Goal: Task Accomplishment & Management: Manage account settings

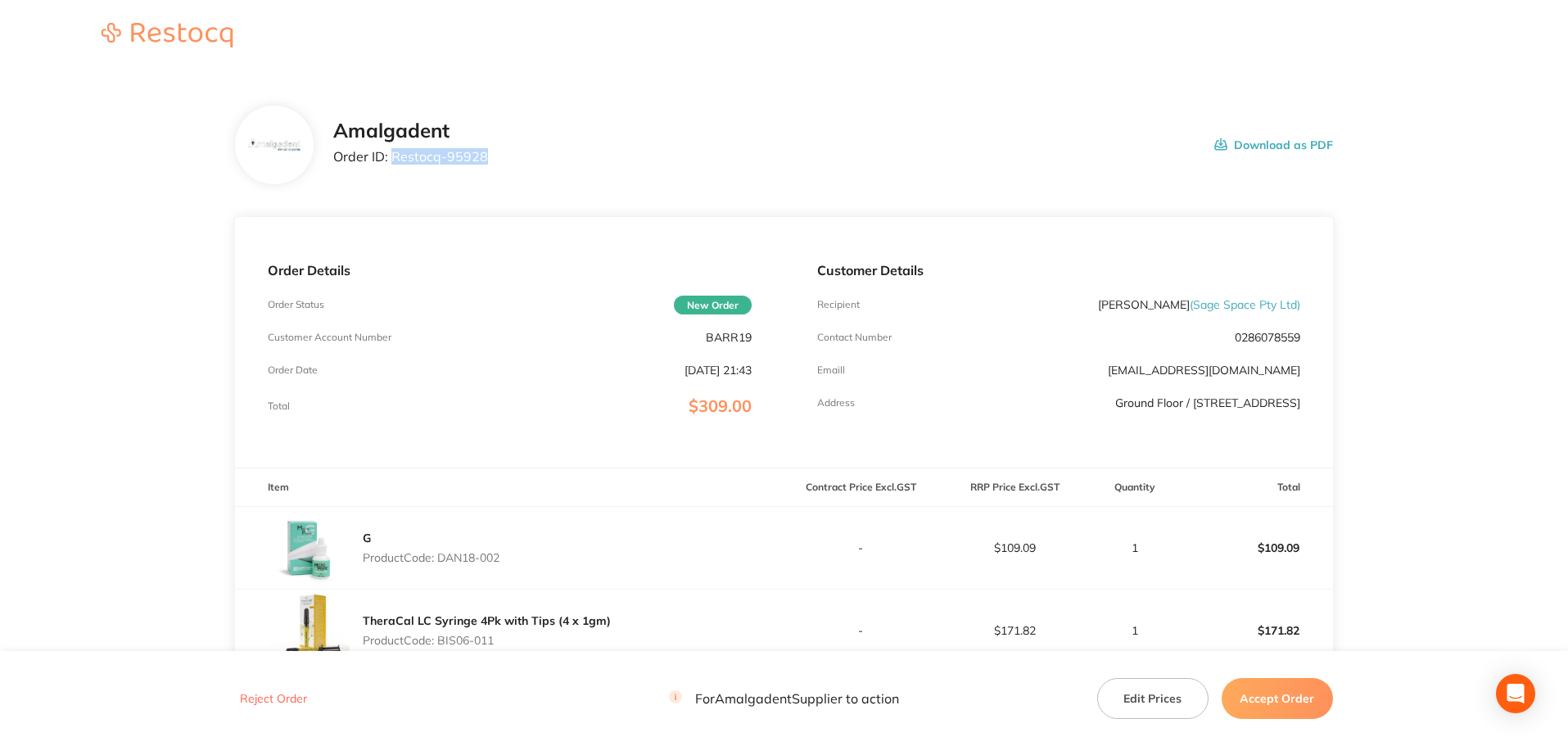
drag, startPoint x: 506, startPoint y: 161, endPoint x: 407, endPoint y: 157, distance: 99.1
click at [391, 151] on div "Amalgadent Order ID: Restocq- 95928 Download as PDF" at bounding box center [833, 145] width 1000 height 51
copy p "Restocq- 95928"
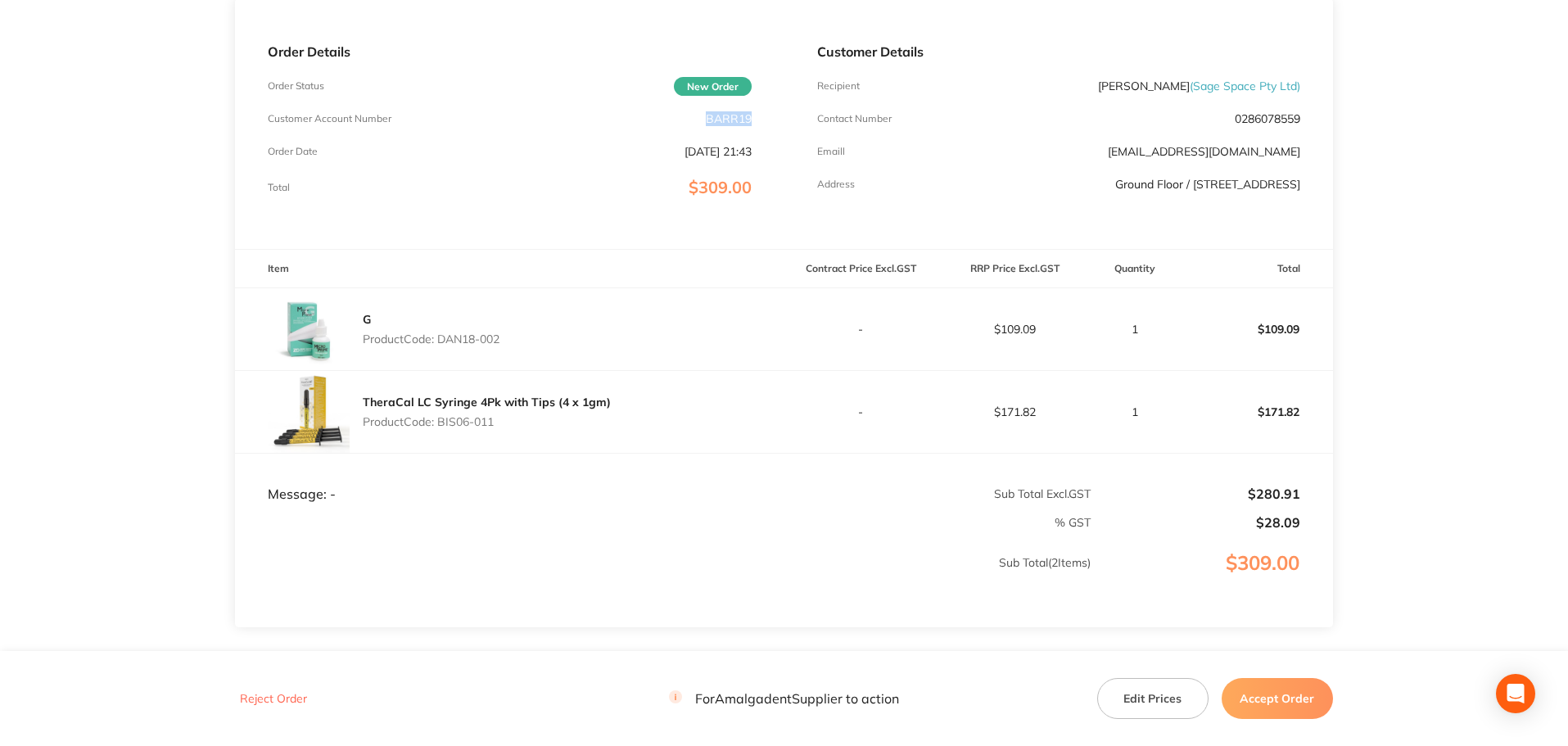
drag, startPoint x: 758, startPoint y: 121, endPoint x: 705, endPoint y: 121, distance: 53.0
click at [705, 121] on div "Order Details Order Status New Order Customer Account Number BARR19 Order Date …" at bounding box center [509, 123] width 549 height 250
copy p "BARR19"
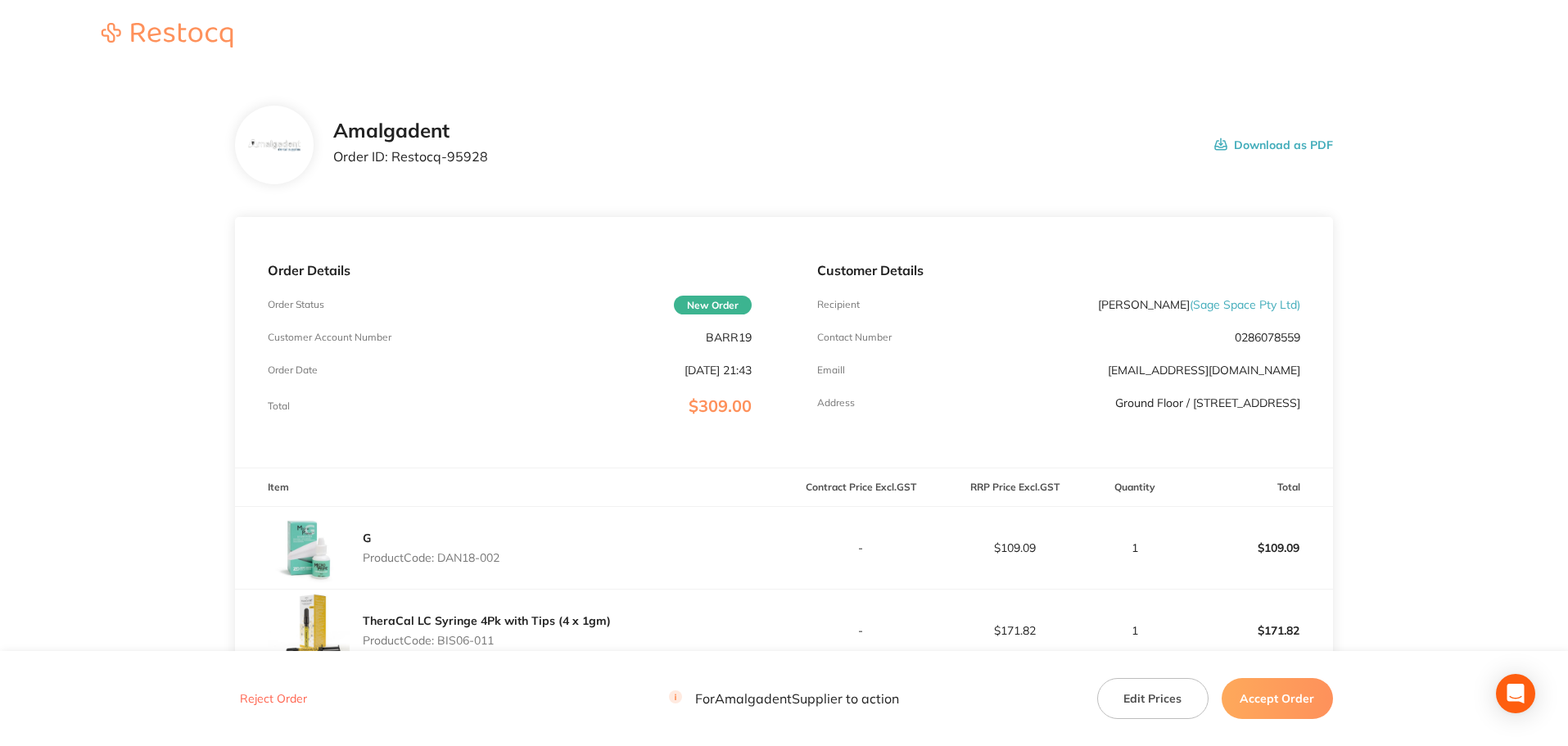
click at [1432, 242] on main "Amalgadent Order ID: Restocq- 95928 Download as PDF Order Details Order Status …" at bounding box center [784, 525] width 1568 height 904
drag, startPoint x: 490, startPoint y: 157, endPoint x: 396, endPoint y: 156, distance: 94.0
click at [393, 160] on div "Amalgadent Order ID: Restocq- 95928 Download as PDF" at bounding box center [833, 145] width 1000 height 51
copy p "Restocq- 95928"
drag, startPoint x: 71, startPoint y: 280, endPoint x: 90, endPoint y: 285, distance: 19.6
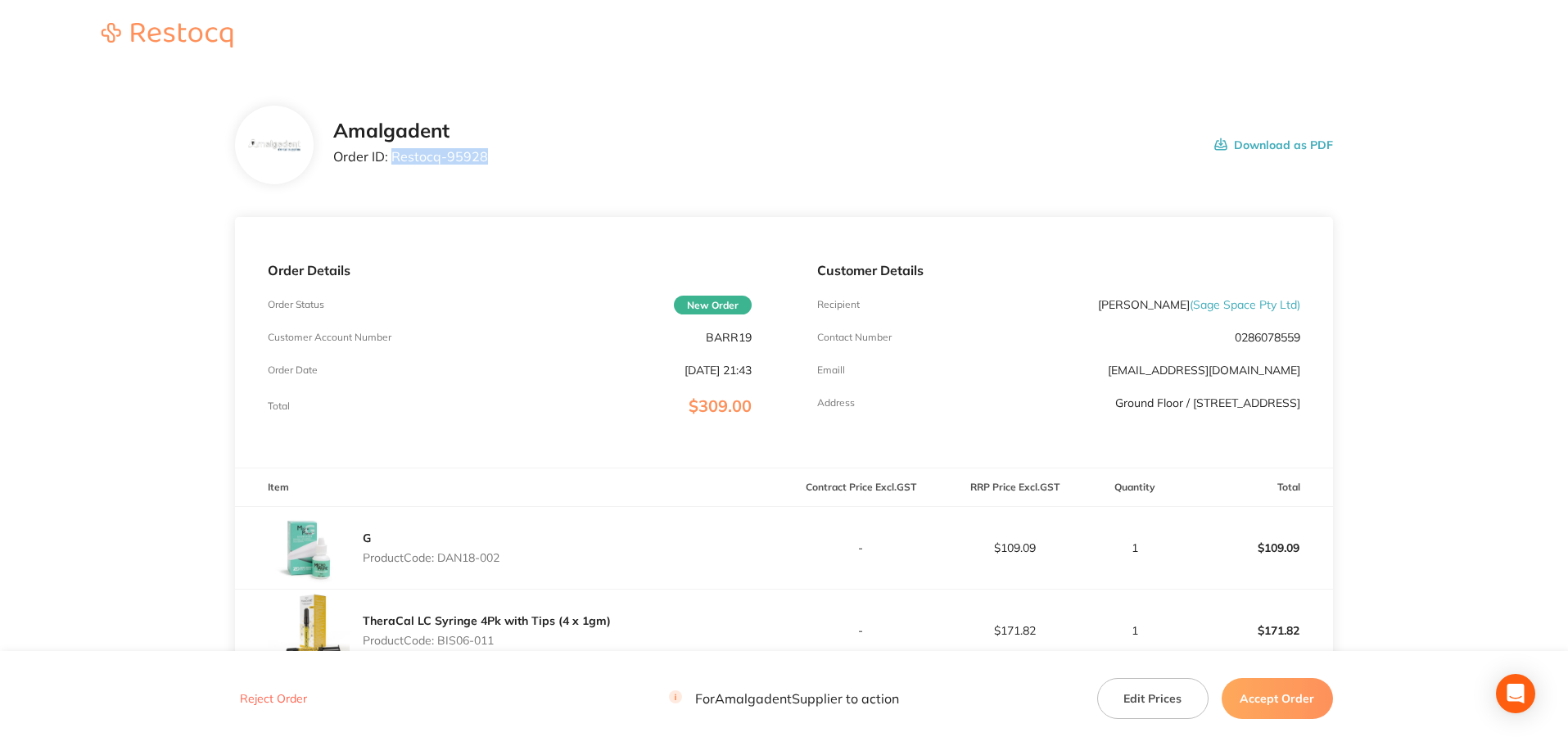
click at [71, 280] on main "Amalgadent Order ID: Restocq- 95928 Download as PDF Order Details Order Status …" at bounding box center [784, 525] width 1568 height 904
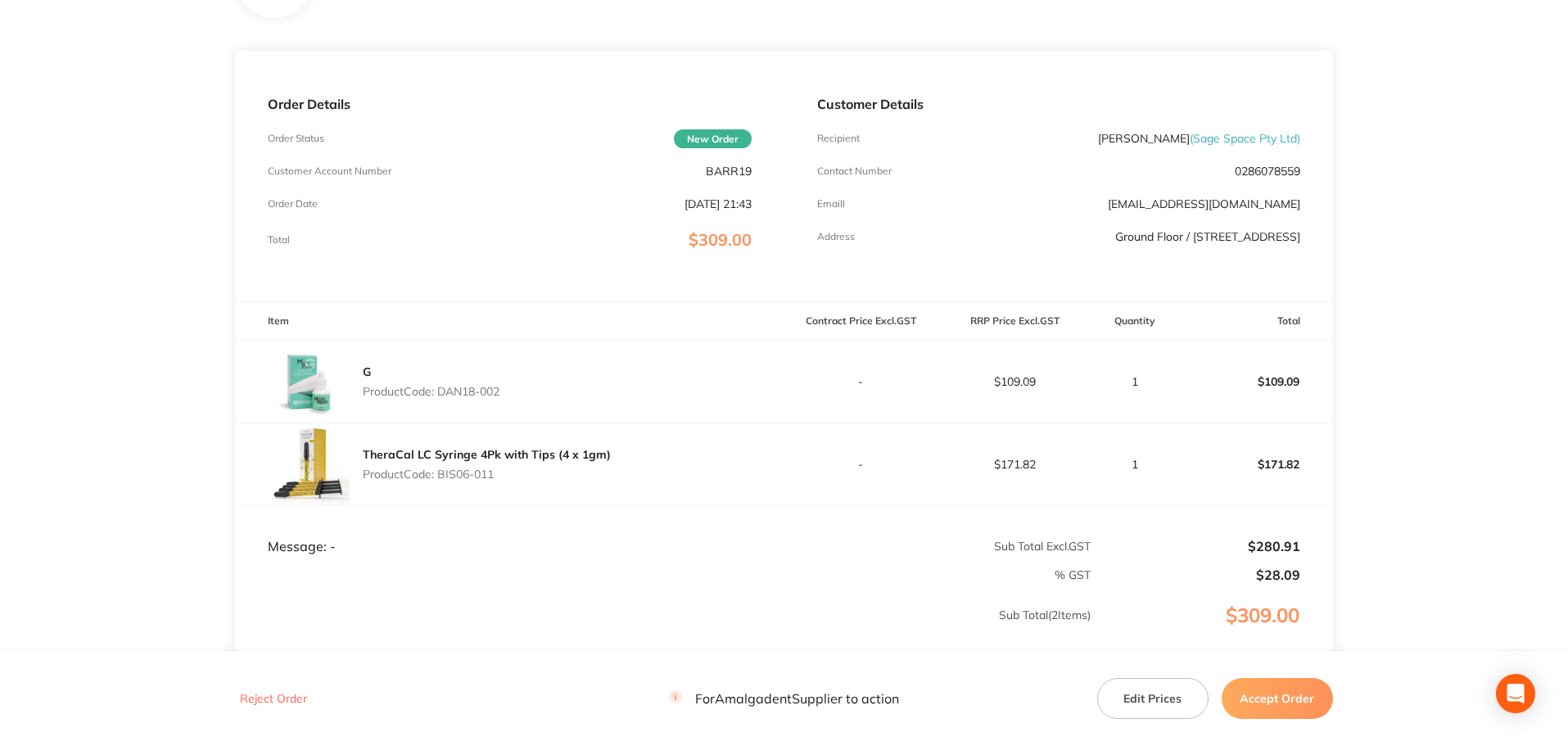
scroll to position [219, 0]
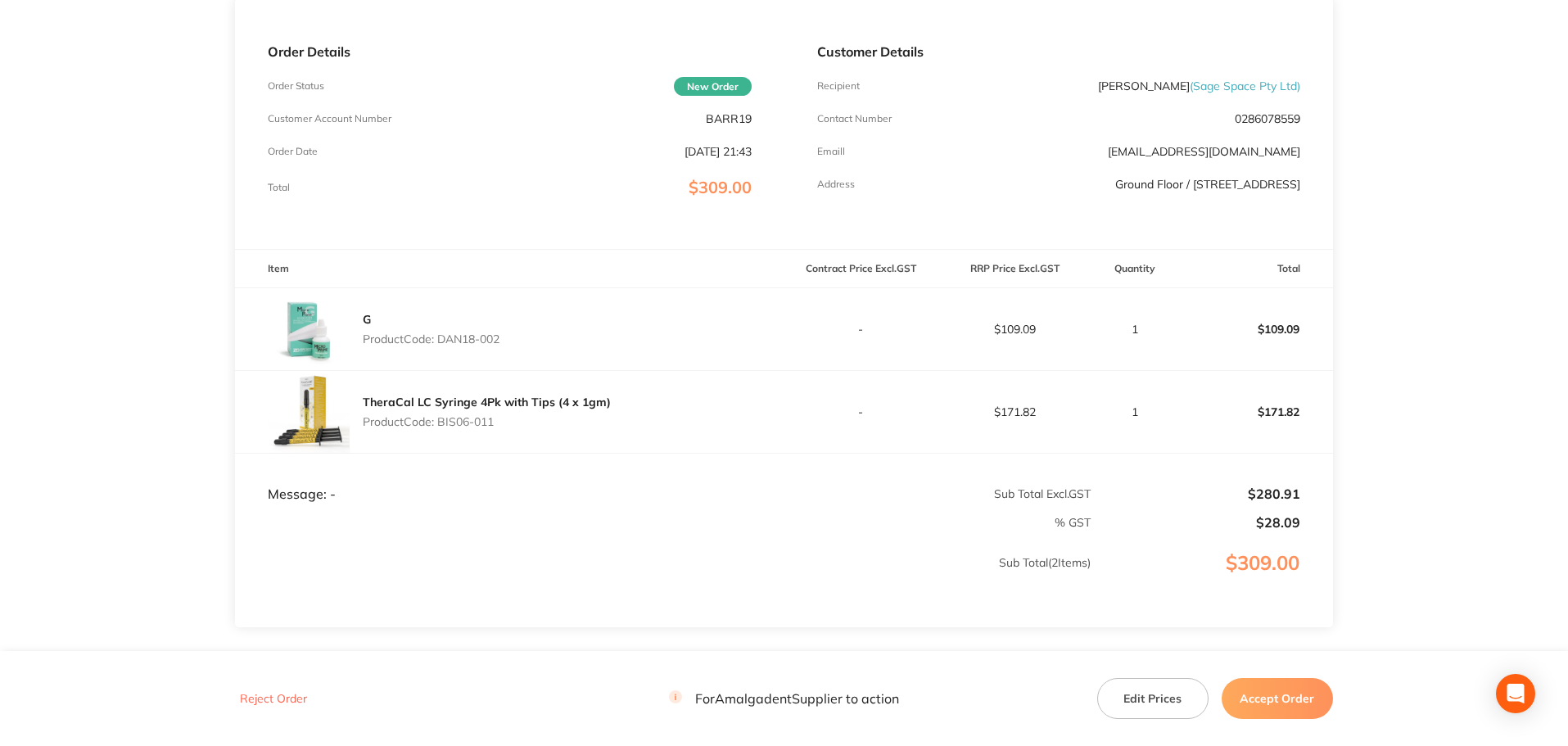
drag, startPoint x: 515, startPoint y: 339, endPoint x: 454, endPoint y: 332, distance: 61.4
click at [444, 332] on div "G Product Code: DAN18-002" at bounding box center [509, 329] width 549 height 82
copy p "DAN18-002"
click at [134, 409] on main "Amalgadent Order ID: Restocq- 95928 Download as PDF Order Details Order Status …" at bounding box center [784, 306] width 1568 height 904
drag, startPoint x: 518, startPoint y: 429, endPoint x: 442, endPoint y: 428, distance: 76.0
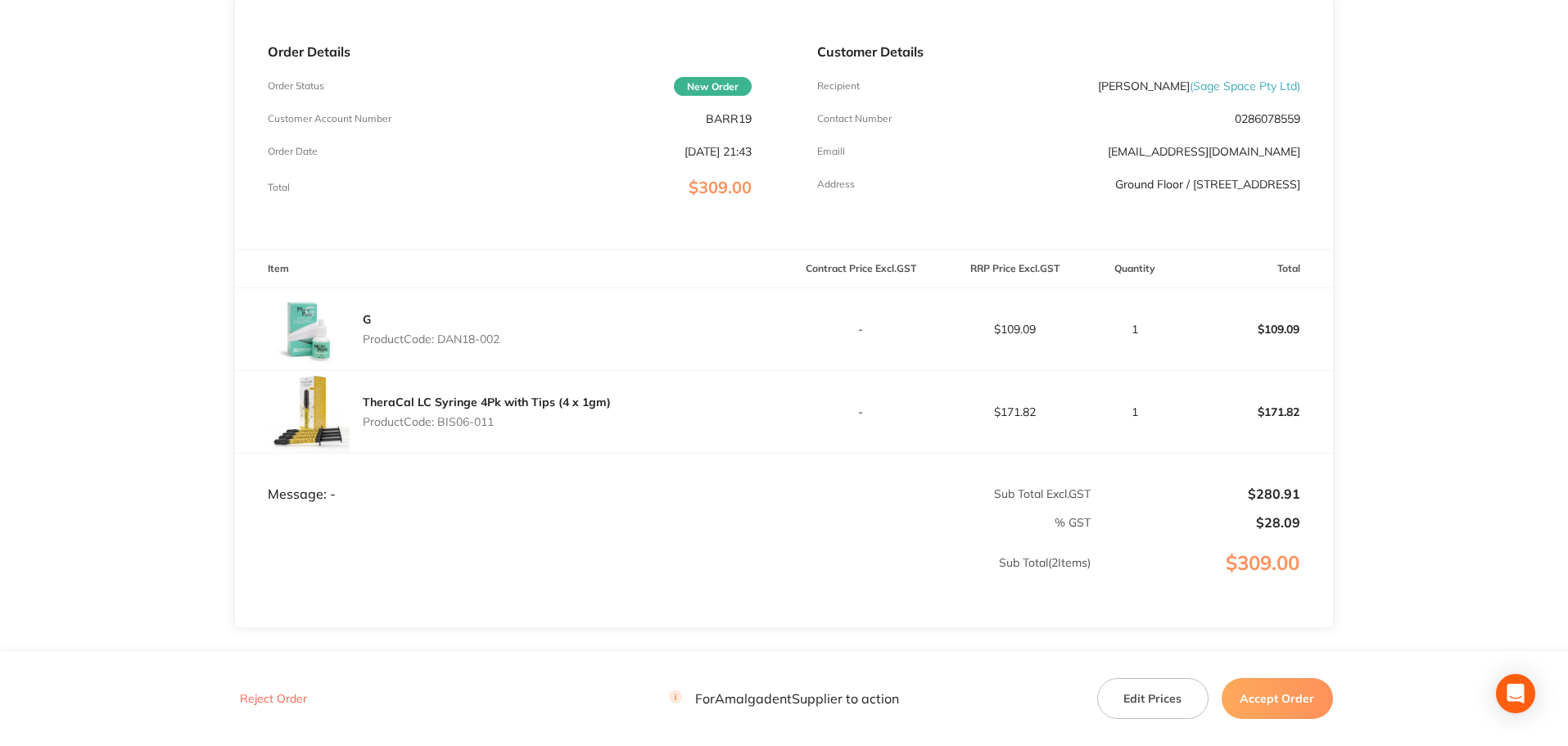
click at [442, 428] on div "TheraCal LC Syringe 4Pk with Tips (4 x 1gm) Product Code: BIS06-011" at bounding box center [486, 412] width 248 height 46
copy p "BIS06-011"
click at [1414, 395] on main "Amalgadent Order ID: Restocq- 95928 Download as PDF Order Details Order Status …" at bounding box center [784, 306] width 1568 height 904
click at [1134, 409] on p "1" at bounding box center [1135, 412] width 86 height 13
click at [1033, 416] on p "$171.82" at bounding box center [1014, 412] width 153 height 13
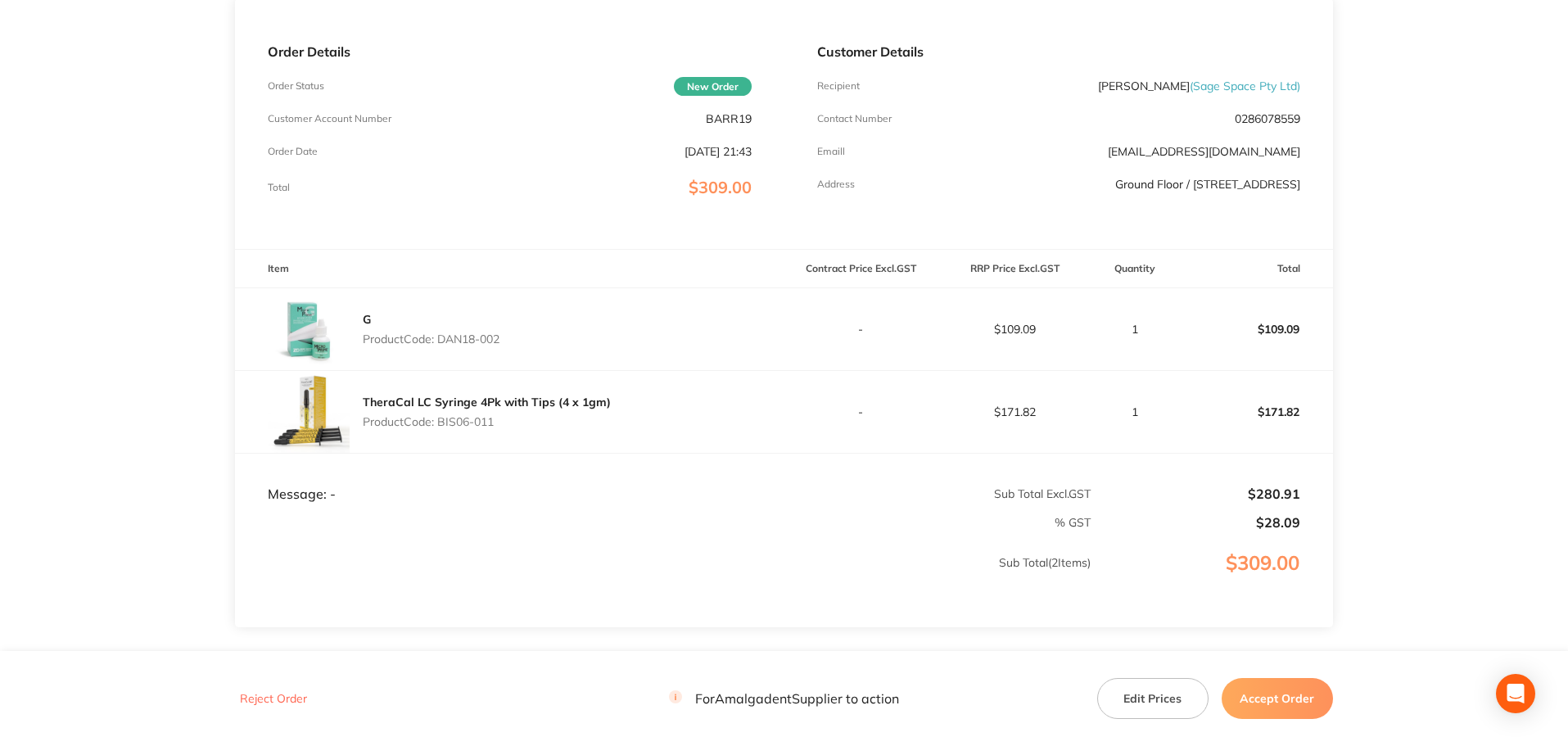
click at [976, 414] on p "$171.82" at bounding box center [1014, 412] width 153 height 13
click at [1169, 705] on button "Edit Prices" at bounding box center [1153, 698] width 111 height 41
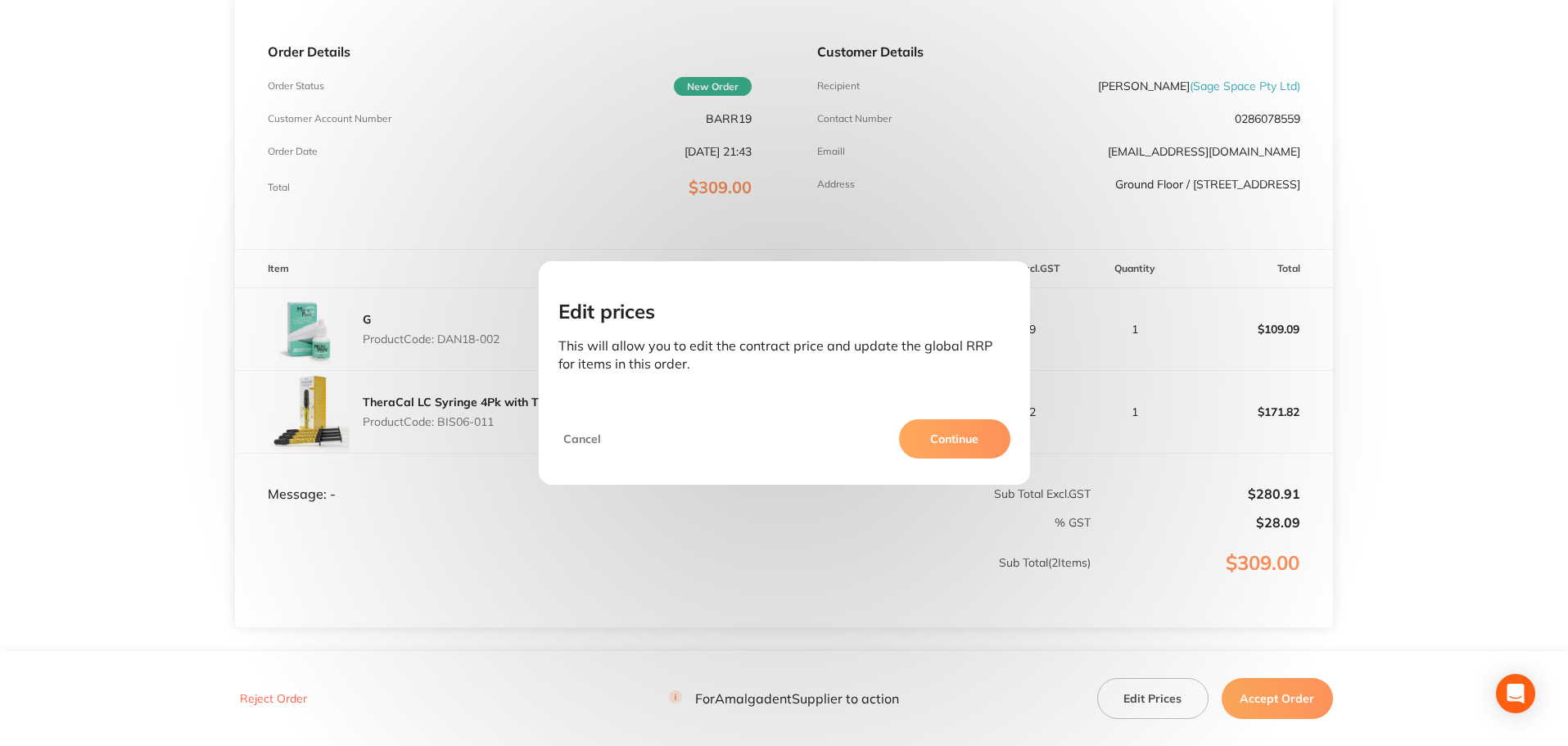
click at [964, 439] on button "Continue" at bounding box center [955, 438] width 111 height 40
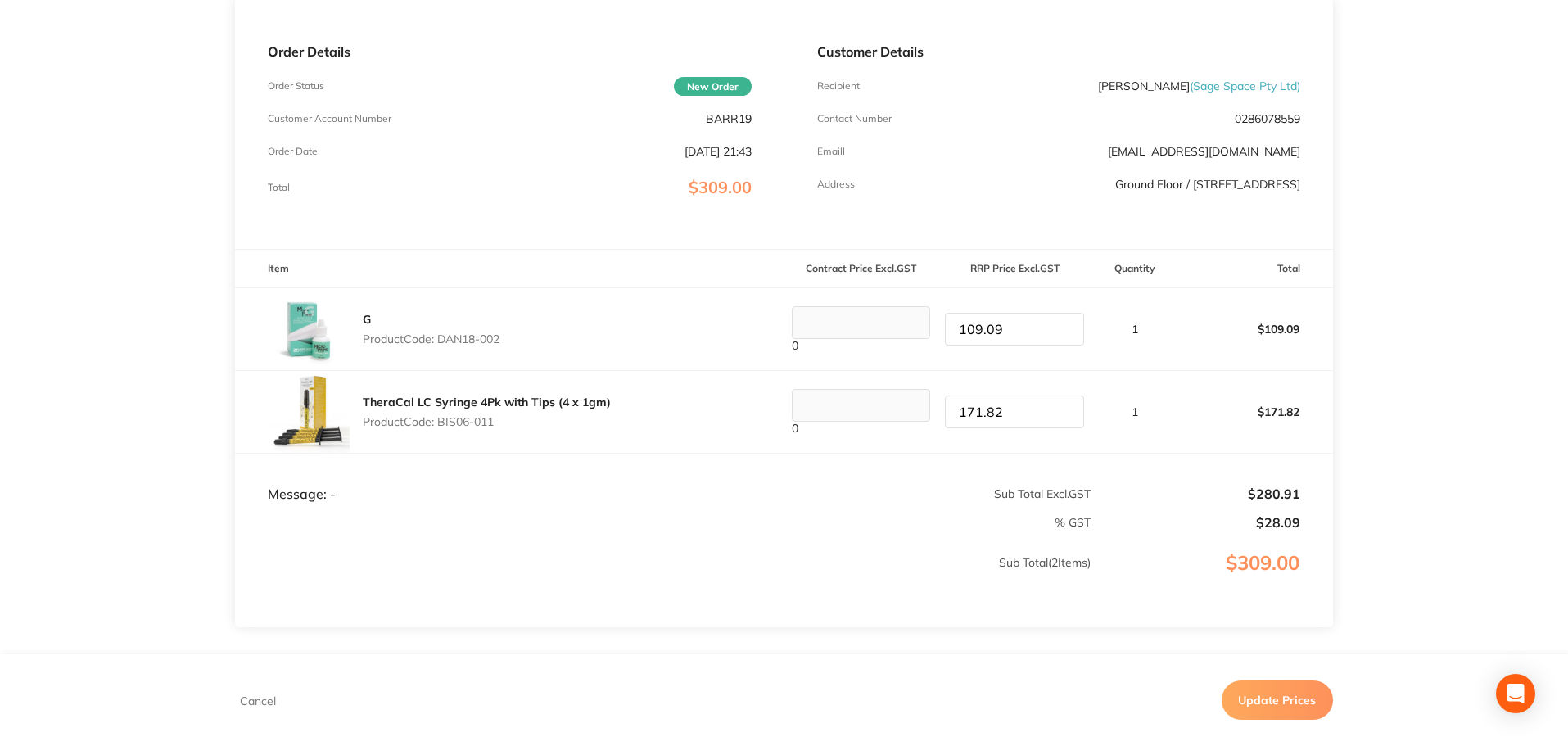
click at [904, 414] on tr "TheraCal LC Syringe 4Pk with Tips (4 x 1gm) Product Code: BIS06-011 0 171.82 1 …" at bounding box center [783, 412] width 1098 height 83
paste input "181818181818"
type input "171.82"
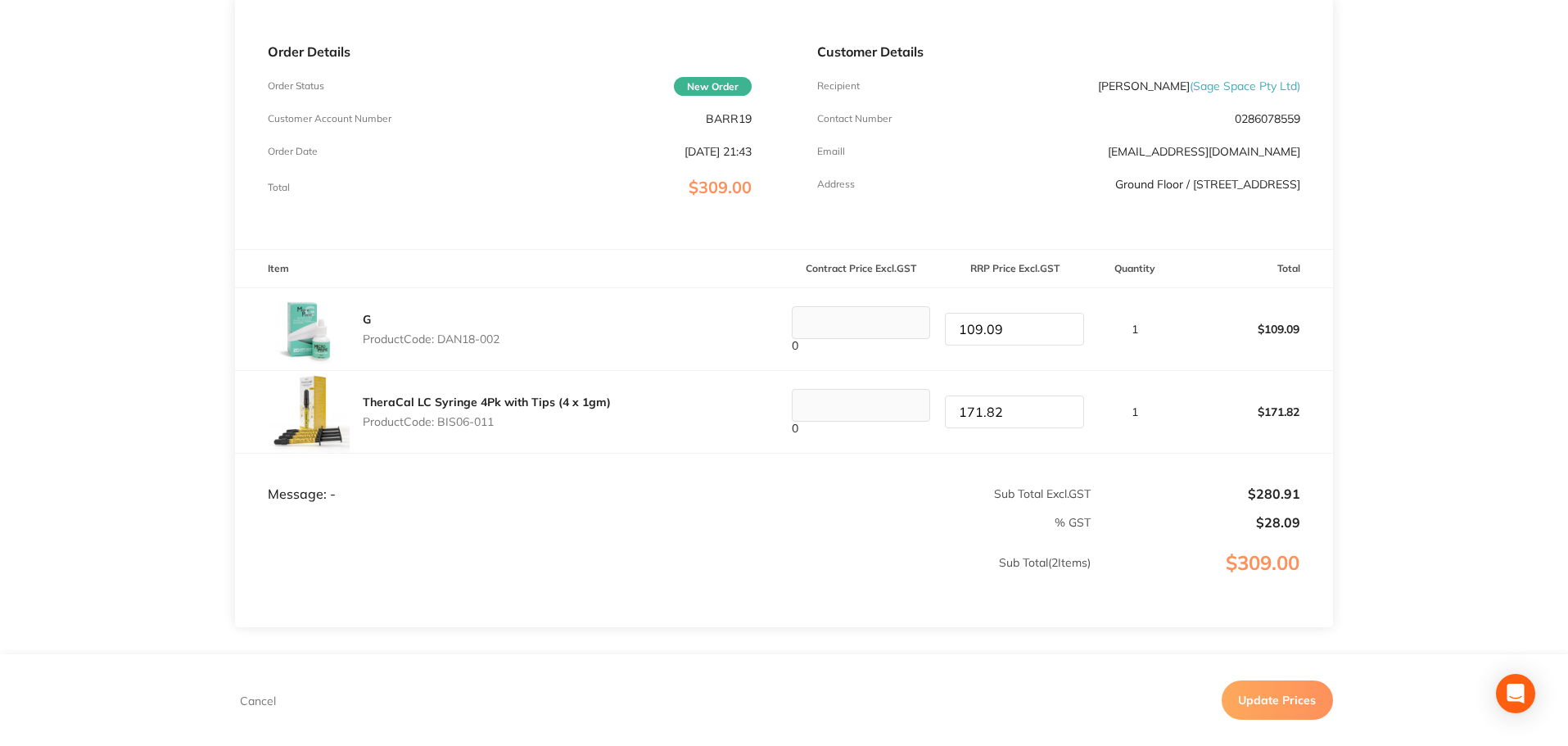
click at [1444, 416] on main "Amalgadent Order ID: Restocq- 95928 Download as PDF Order Details Order Status …" at bounding box center [784, 306] width 1568 height 904
click at [1152, 588] on p "$309.00" at bounding box center [1213, 579] width 240 height 56
click at [1271, 698] on button "Update Prices" at bounding box center [1277, 700] width 111 height 40
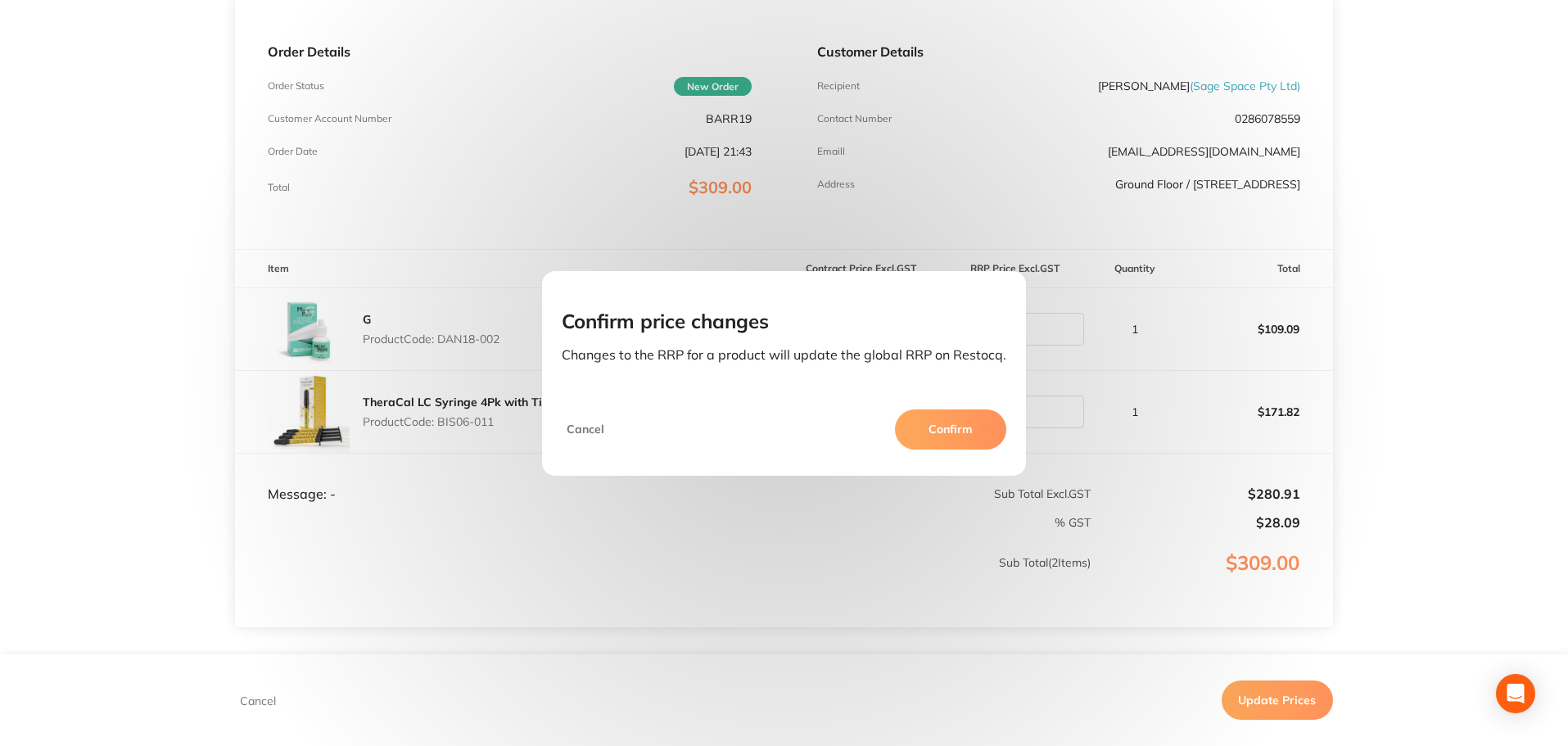
click at [949, 434] on button "Confirm" at bounding box center [951, 429] width 111 height 40
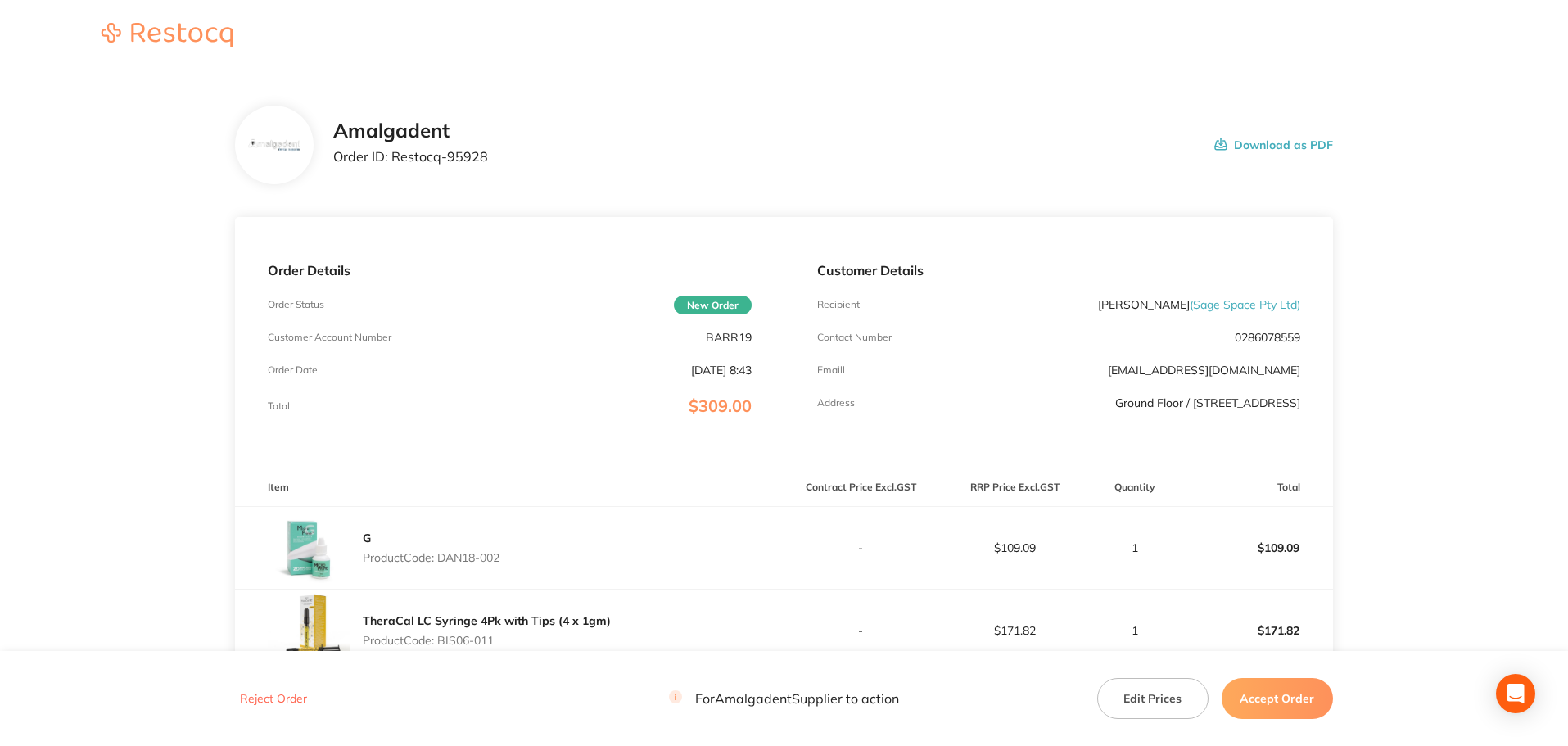
scroll to position [326, 0]
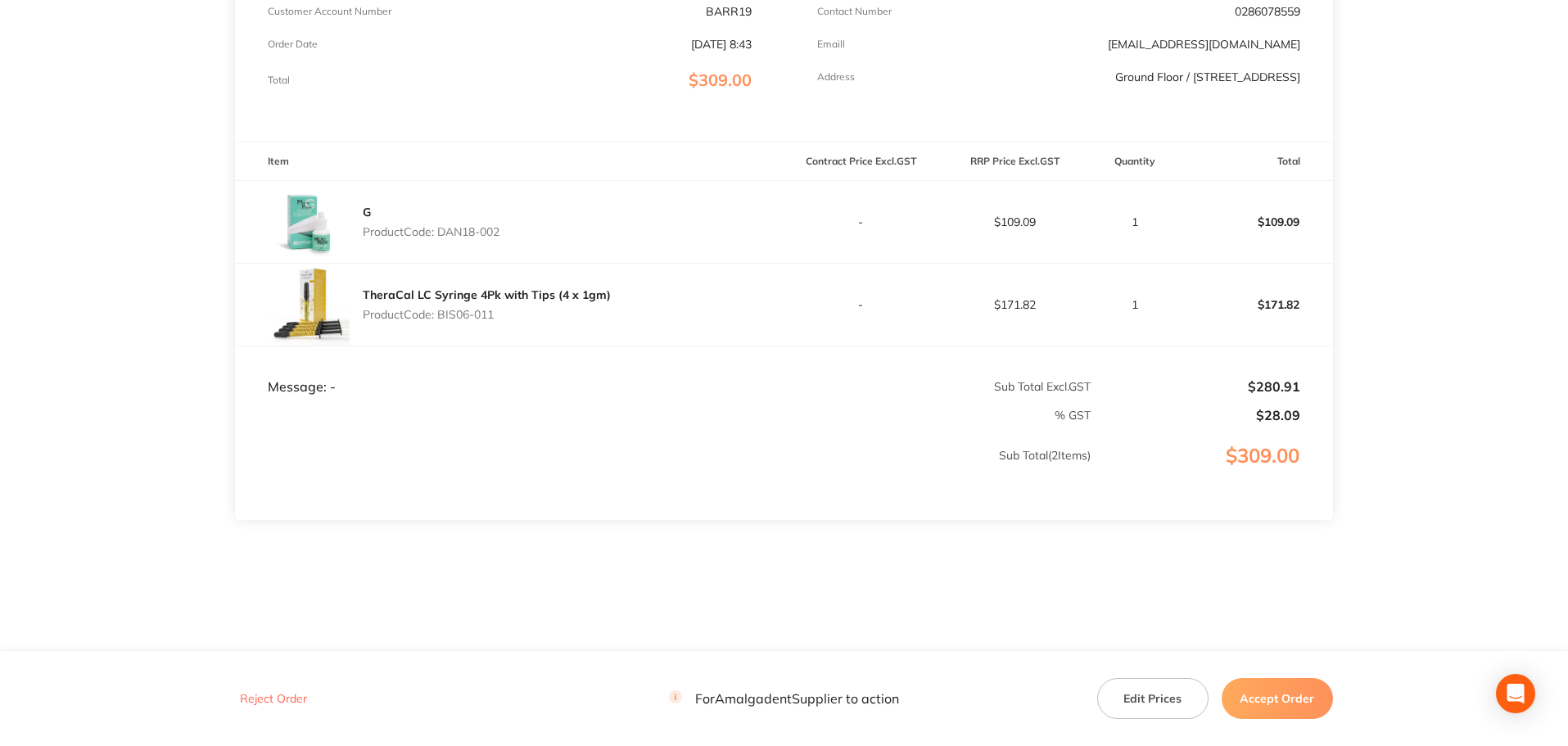
click at [1547, 205] on main "Amalgadent Order ID: Restocq- 95928 Download as PDF Order Details Order Status …" at bounding box center [784, 198] width 1568 height 904
click at [1269, 705] on button "Accept Order" at bounding box center [1277, 698] width 111 height 41
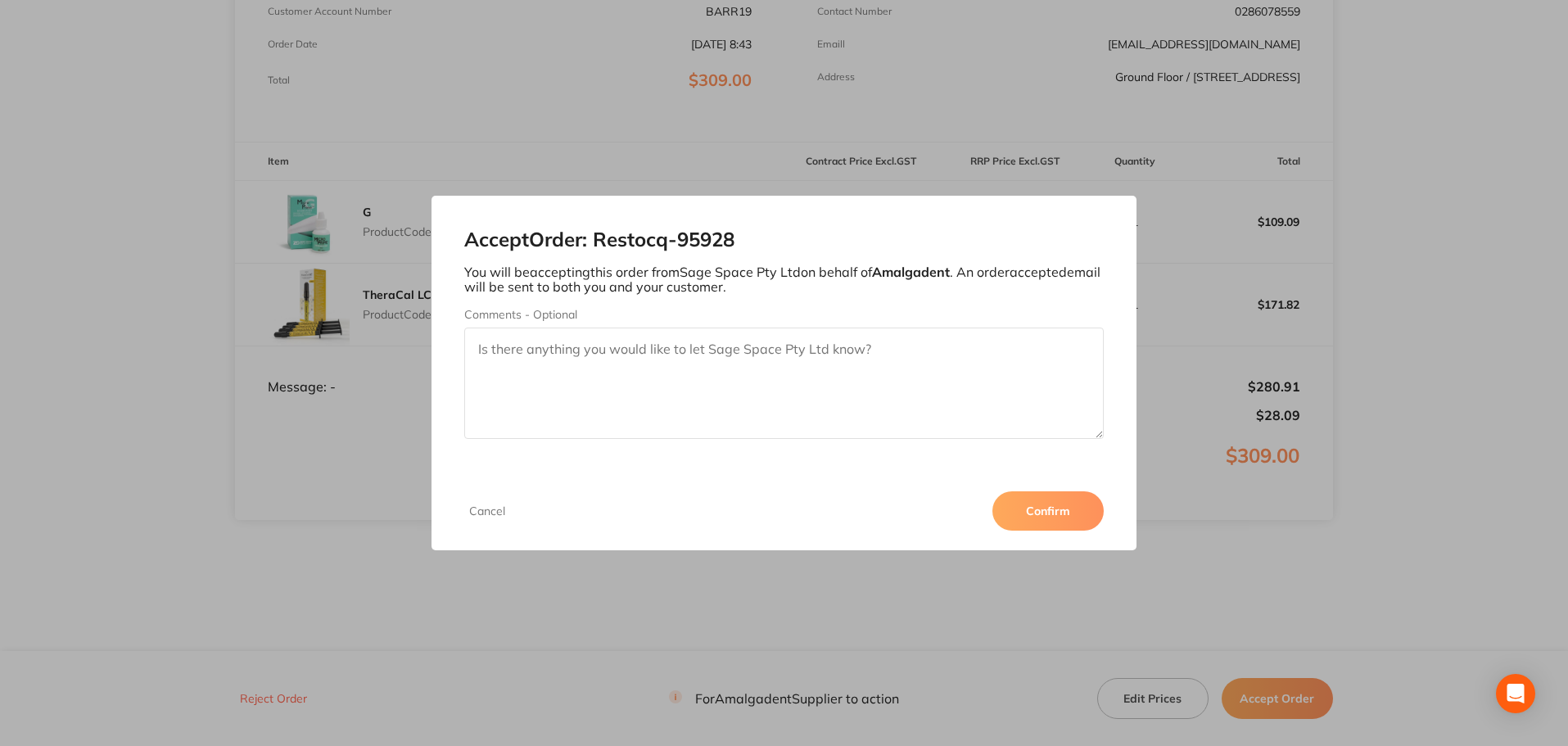
click at [1045, 518] on button "Confirm" at bounding box center [1048, 511] width 111 height 40
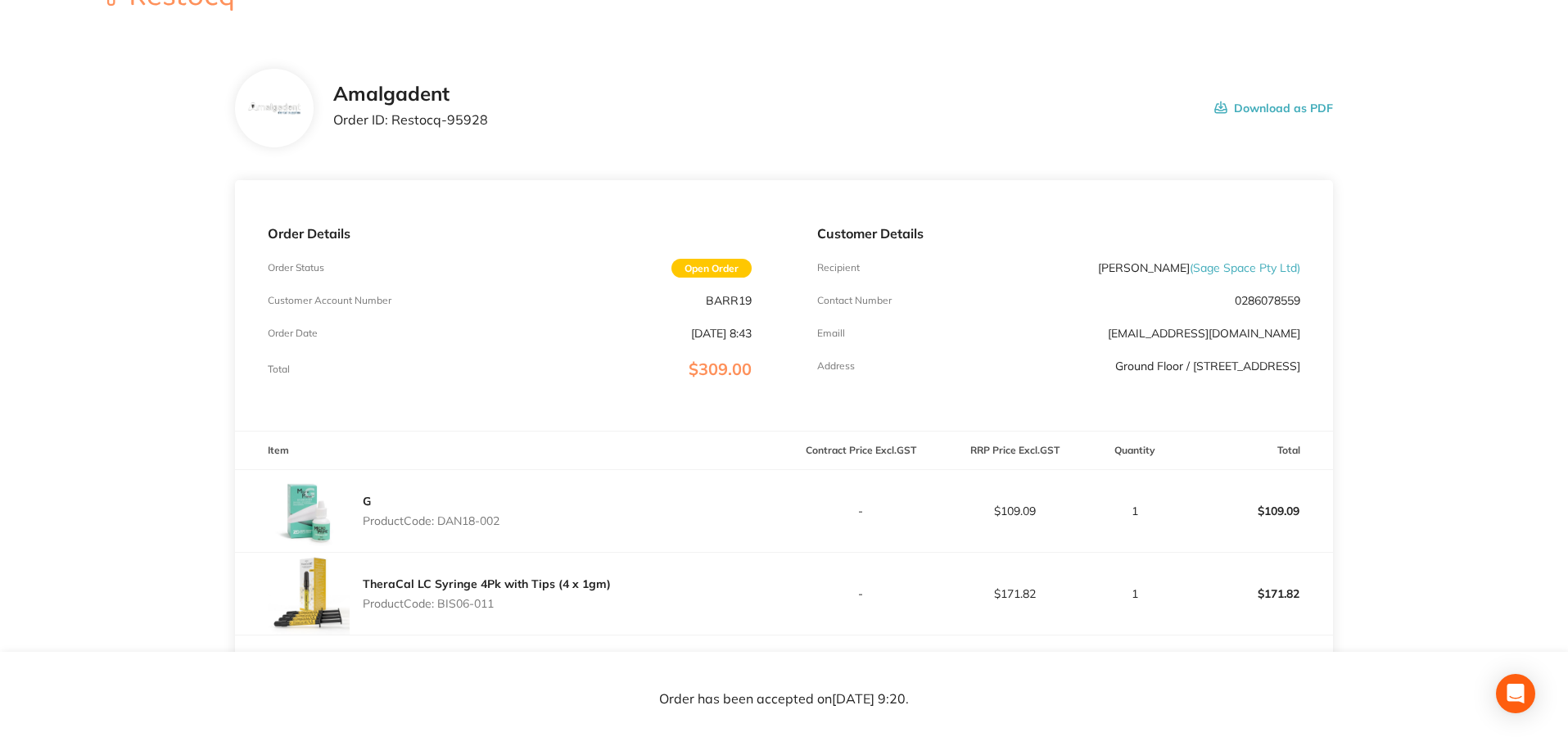
scroll to position [0, 0]
